Goal: Check status: Check status

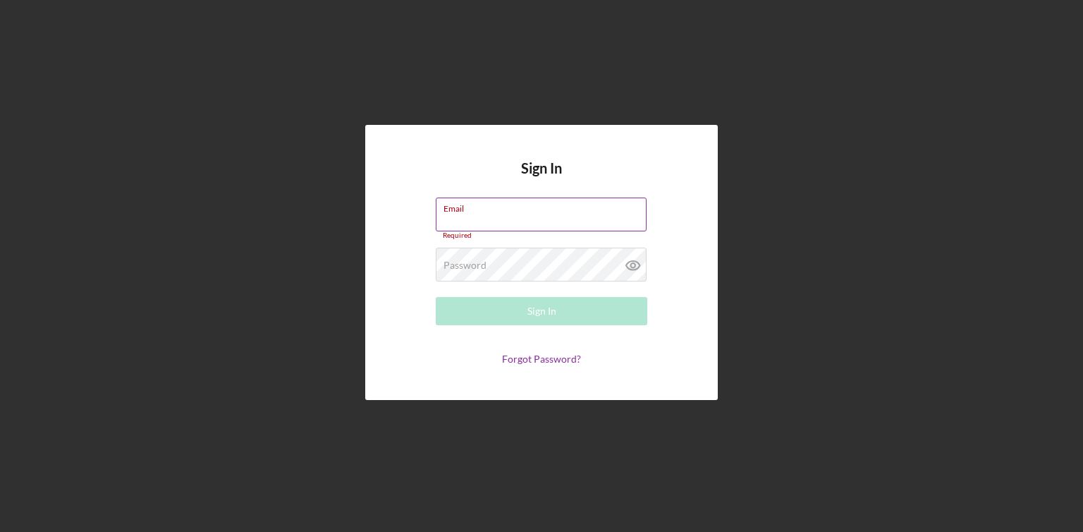
type input "Shirita5@friendnme.org"
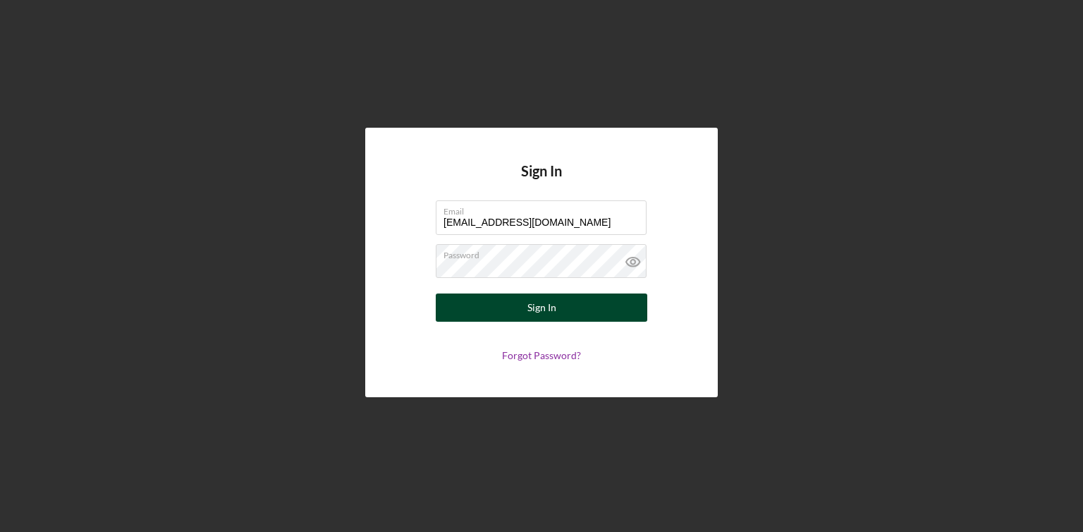
click at [535, 303] on div "Sign In" at bounding box center [541, 307] width 29 height 28
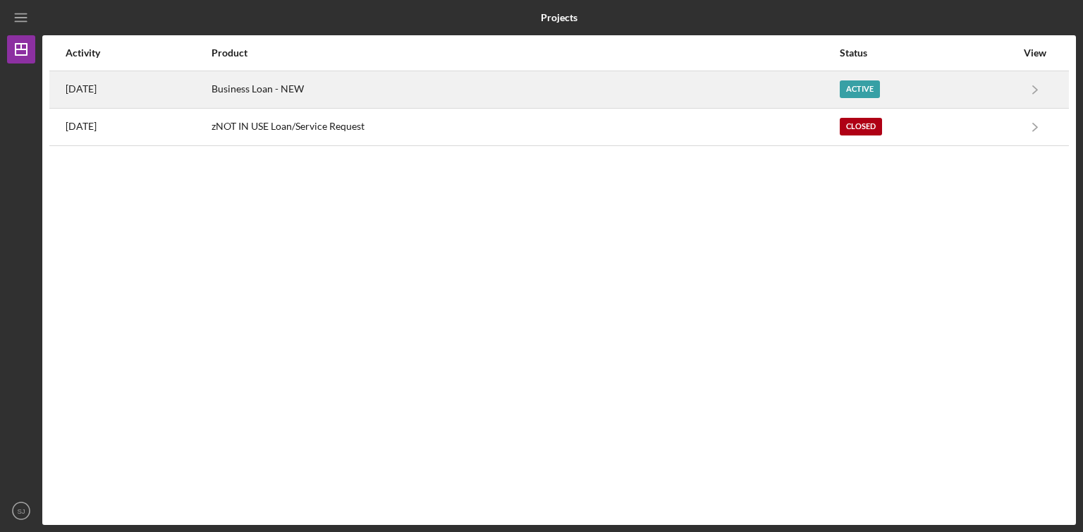
click at [714, 94] on div "Business Loan - NEW" at bounding box center [525, 89] width 627 height 35
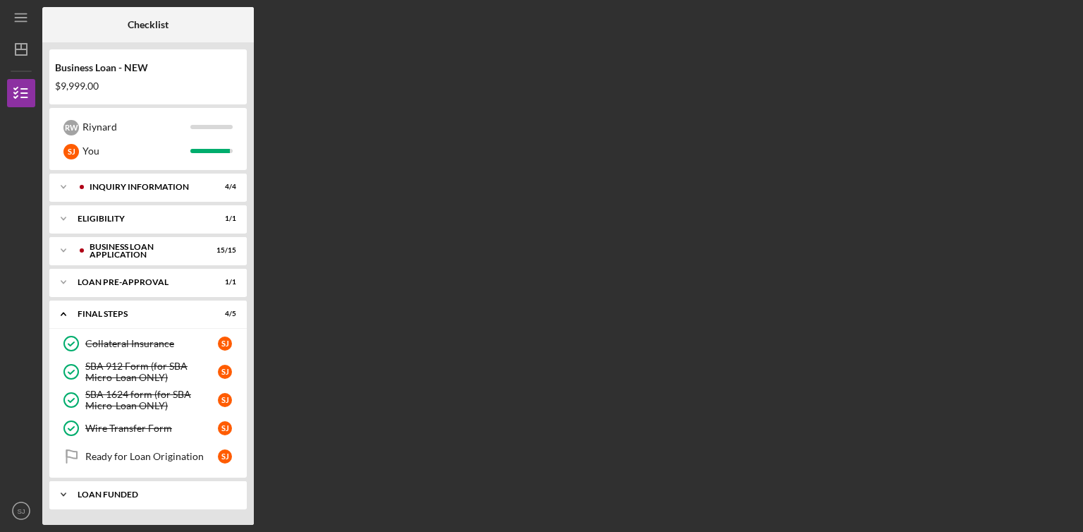
click at [65, 490] on icon "Icon/Expander" at bounding box center [63, 494] width 28 height 28
drag, startPoint x: 80, startPoint y: 492, endPoint x: 87, endPoint y: 534, distance: 43.0
click at [87, 531] on html "Icon/Menu Checklist Checklist Business Loan - NEW $9,999.00 R W Riynard S J You…" at bounding box center [541, 266] width 1083 height 532
click at [111, 512] on link "Loan Funded! Loan Funded! S J" at bounding box center [147, 524] width 183 height 28
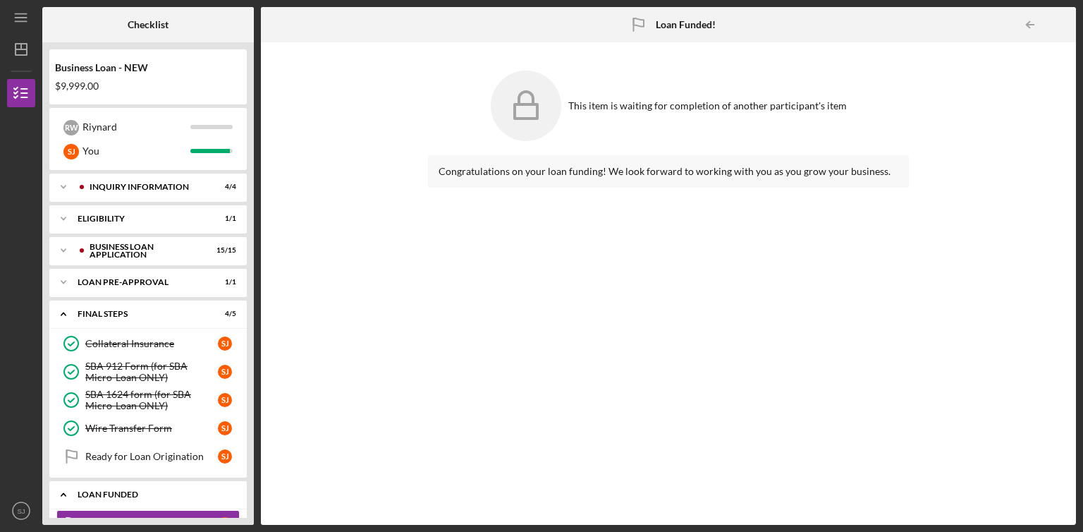
click at [202, 493] on div "LOAN FUNDED" at bounding box center [154, 494] width 152 height 8
click at [64, 494] on icon "Icon/Expander" at bounding box center [63, 494] width 28 height 28
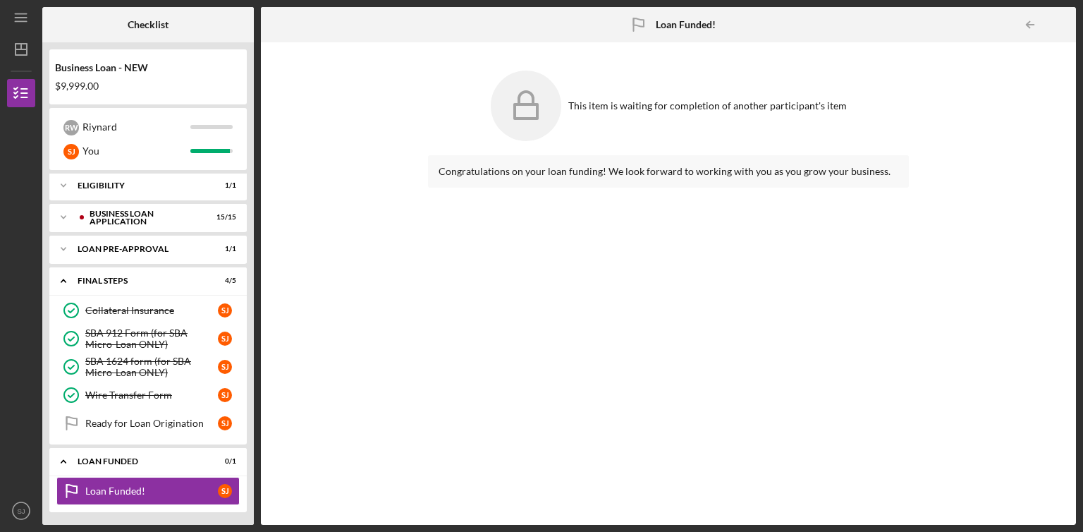
click at [494, 378] on div "Congratulations on your loan funding! We look forward to working with you as yo…" at bounding box center [668, 329] width 481 height 348
click at [218, 463] on div "LOAN FUNDED" at bounding box center [154, 461] width 152 height 8
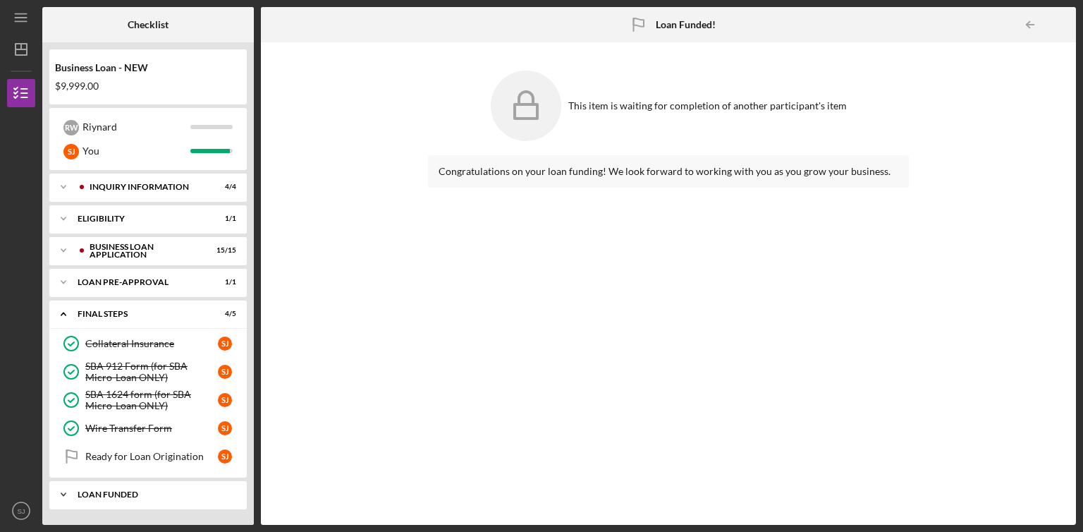
scroll to position [0, 0]
click at [109, 458] on div "Ready for Loan Origination" at bounding box center [151, 456] width 133 height 11
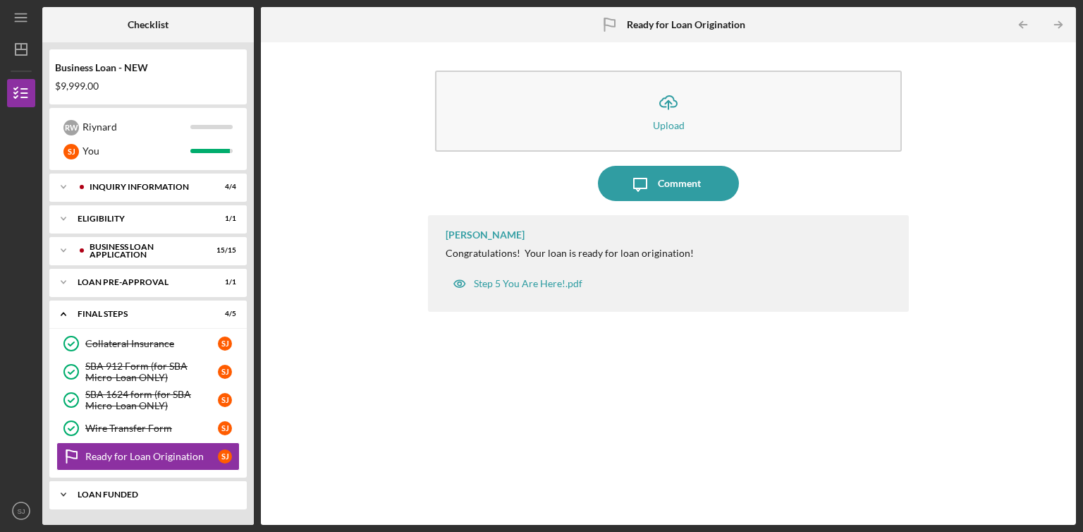
click at [65, 494] on icon "Icon/Expander" at bounding box center [63, 494] width 28 height 28
click at [64, 511] on icon "Loan Funded!" at bounding box center [71, 523] width 35 height 35
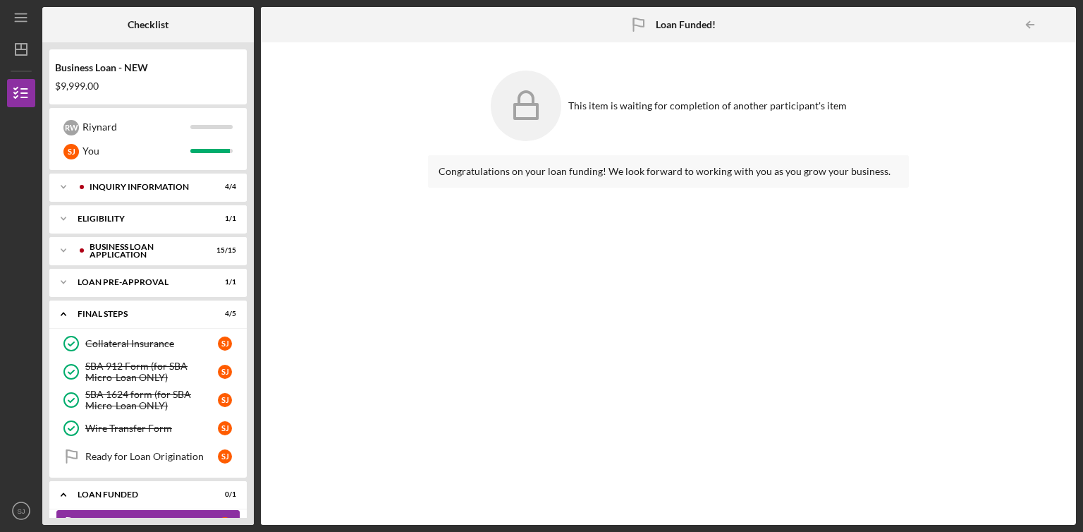
click at [64, 512] on icon "Loan Funded!" at bounding box center [71, 523] width 35 height 35
drag, startPoint x: 64, startPoint y: 513, endPoint x: 99, endPoint y: 530, distance: 38.5
click at [99, 530] on div "Icon/Menu Loan Funded! Loan Funded! Checklist Business Loan - NEW $9,999.00 R W…" at bounding box center [541, 266] width 1083 height 532
click at [185, 518] on div "Loan Funded!" at bounding box center [151, 523] width 133 height 11
drag, startPoint x: 185, startPoint y: 517, endPoint x: 195, endPoint y: 517, distance: 9.9
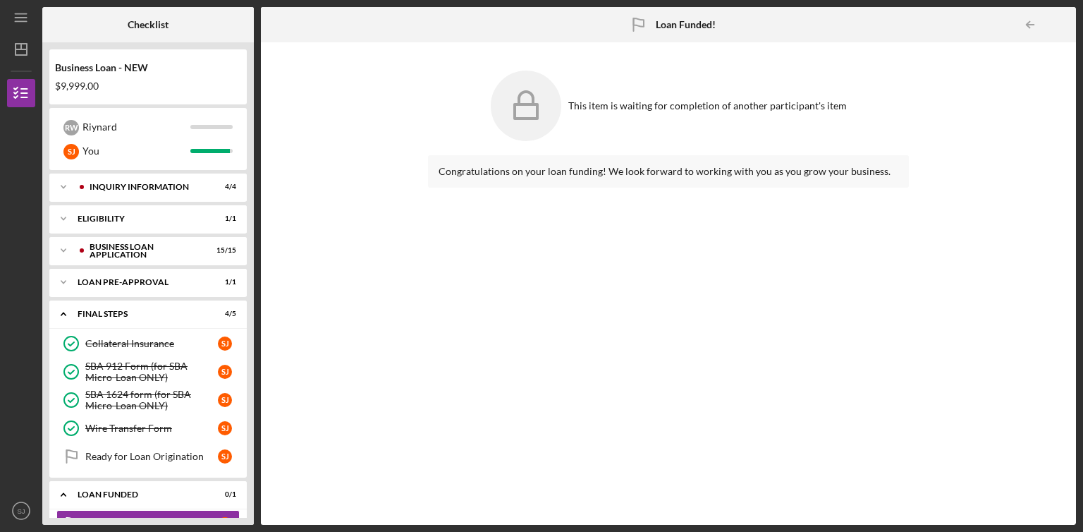
click at [195, 517] on div "Business Loan - NEW $9,999.00 R W Riynard S J You Icon/Expander INQUIRY INFORMA…" at bounding box center [148, 283] width 212 height 482
click at [252, 515] on div "Business Loan - NEW $9,999.00 R W Riynard S J You Icon/Expander INQUIRY INFORMA…" at bounding box center [148, 283] width 212 height 482
click at [231, 511] on link "Loan Funded! Loan Funded! S J" at bounding box center [147, 524] width 183 height 28
click at [219, 492] on div "LOAN FUNDED" at bounding box center [154, 494] width 152 height 8
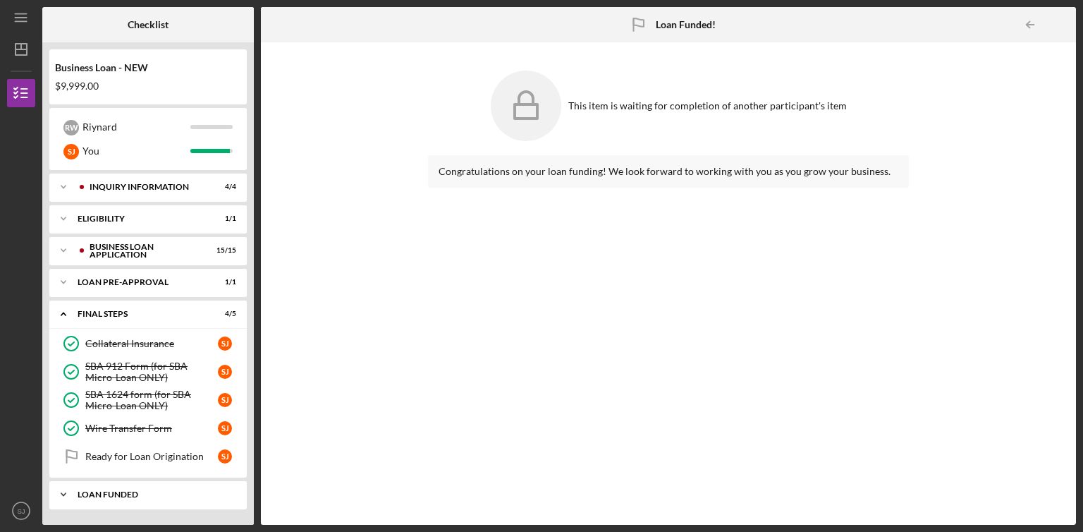
click at [214, 496] on div "LOAN FUNDED" at bounding box center [154, 494] width 152 height 8
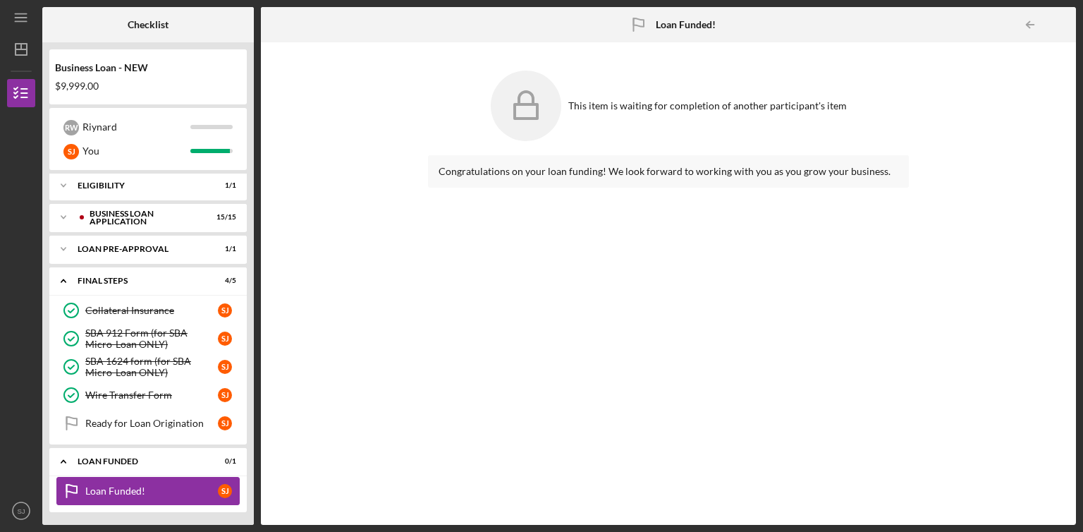
click at [214, 496] on link "Loan Funded! Loan Funded! S J" at bounding box center [147, 491] width 183 height 28
